Goal: Transaction & Acquisition: Download file/media

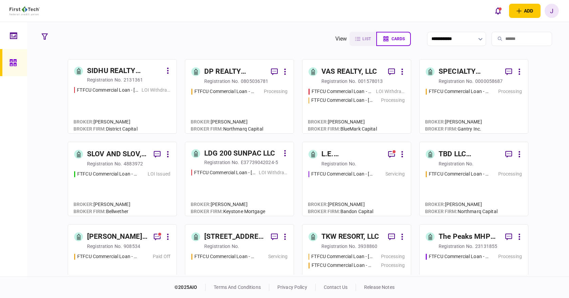
click at [499, 40] on input "search" at bounding box center [521, 39] width 61 height 14
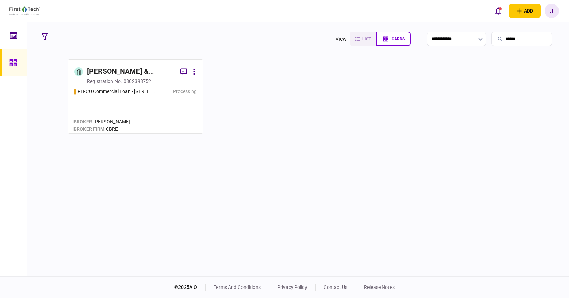
type input "******"
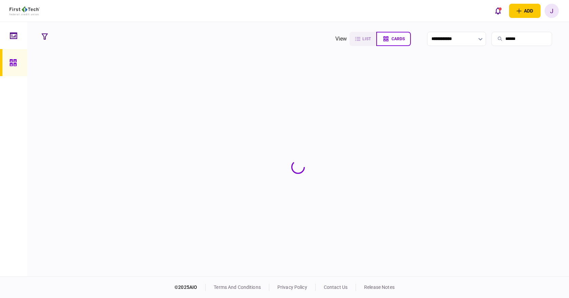
click at [125, 76] on section at bounding box center [298, 167] width 519 height 216
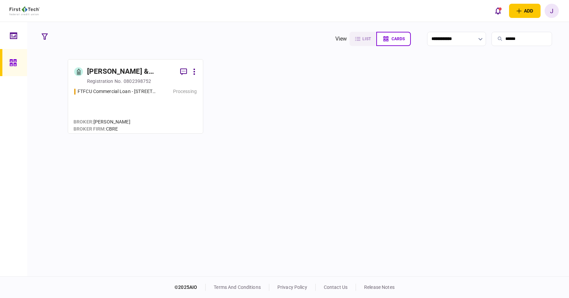
click at [145, 76] on div "[PERSON_NAME] & [PERSON_NAME] PROPERTY HOLDINGS, LLC" at bounding box center [131, 71] width 88 height 11
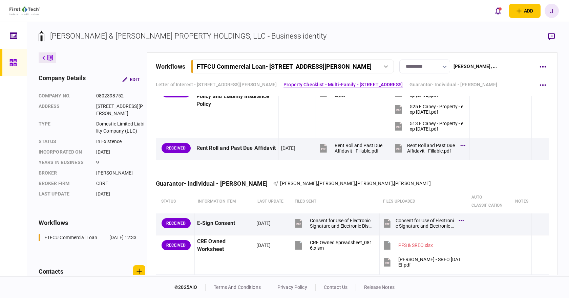
scroll to position [1050, 0]
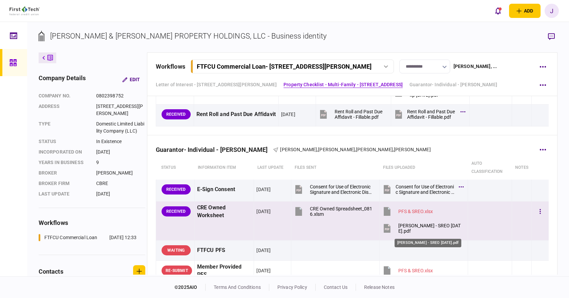
click at [434, 226] on div "[PERSON_NAME] - SREO [DATE].pdf" at bounding box center [430, 228] width 64 height 11
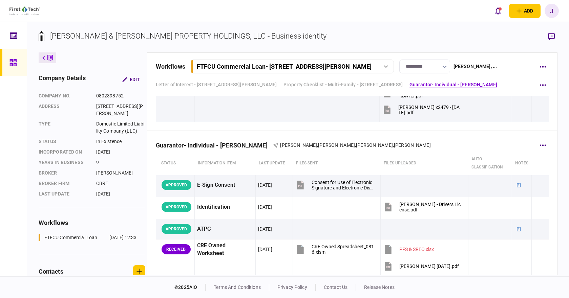
scroll to position [1524, 0]
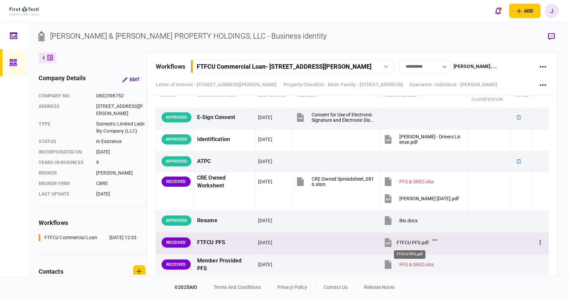
click at [416, 243] on div "FTFCU PFS.pdf" at bounding box center [413, 242] width 32 height 5
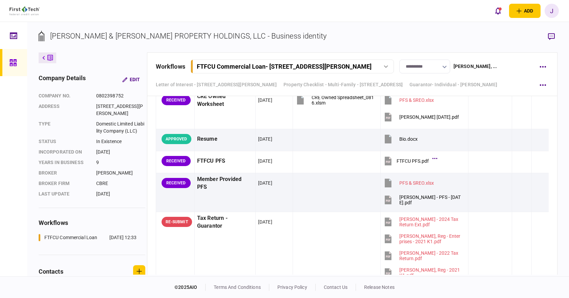
scroll to position [1660, 0]
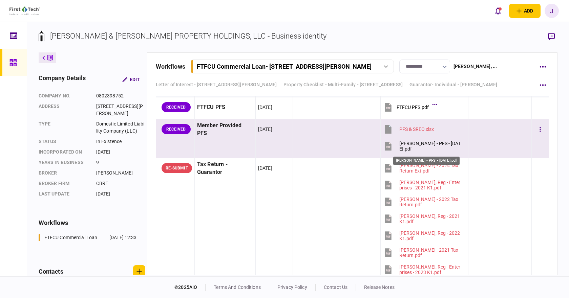
click at [438, 145] on div "[PERSON_NAME] - PFS - [DATE].pdf" at bounding box center [430, 146] width 63 height 11
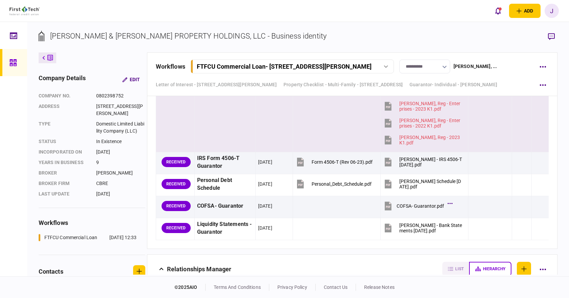
scroll to position [1829, 0]
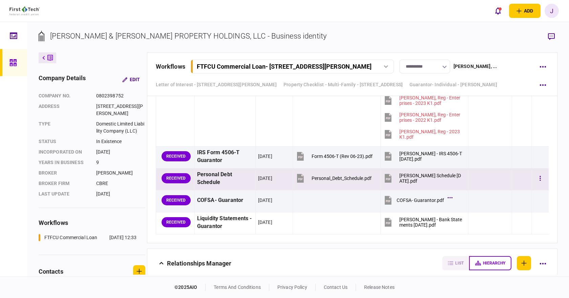
click at [413, 180] on div "[PERSON_NAME] Schedule [DATE].pdf" at bounding box center [430, 178] width 63 height 11
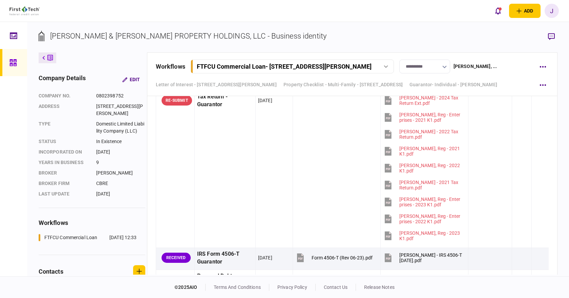
scroll to position [1660, 0]
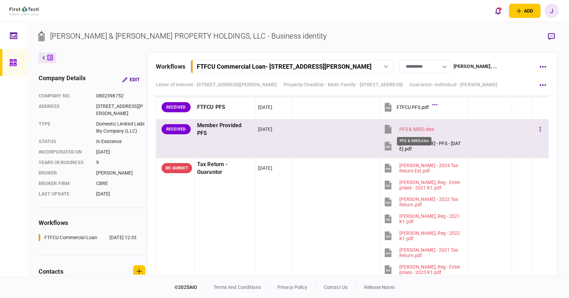
click at [412, 128] on div "PFS & SREO.xlsx" at bounding box center [416, 129] width 35 height 5
